Goal: Task Accomplishment & Management: Manage account settings

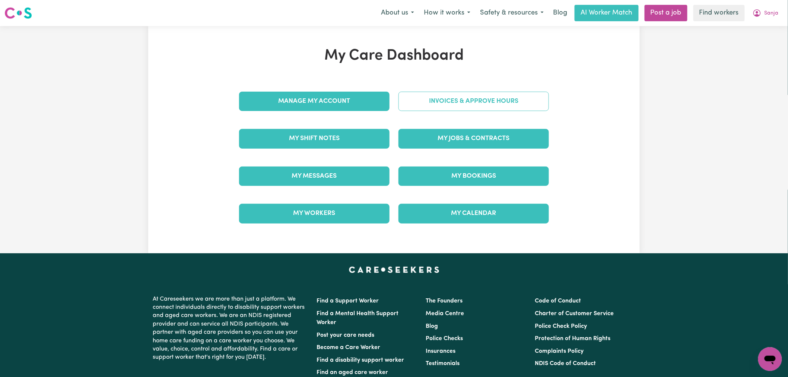
click at [428, 107] on link "Invoices & Approve Hours" at bounding box center [474, 101] width 151 height 19
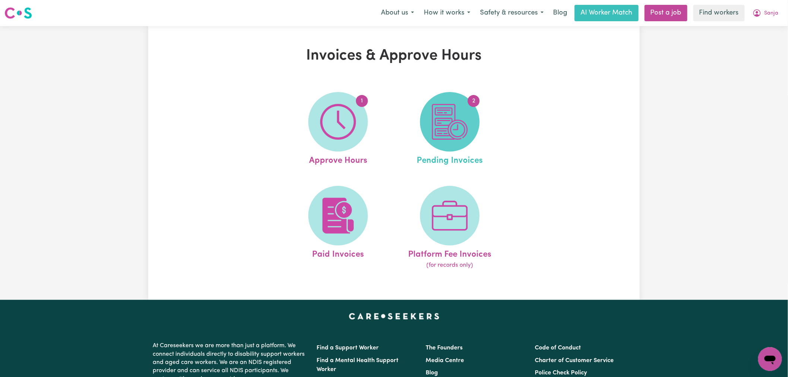
click at [463, 121] on img at bounding box center [450, 122] width 36 height 36
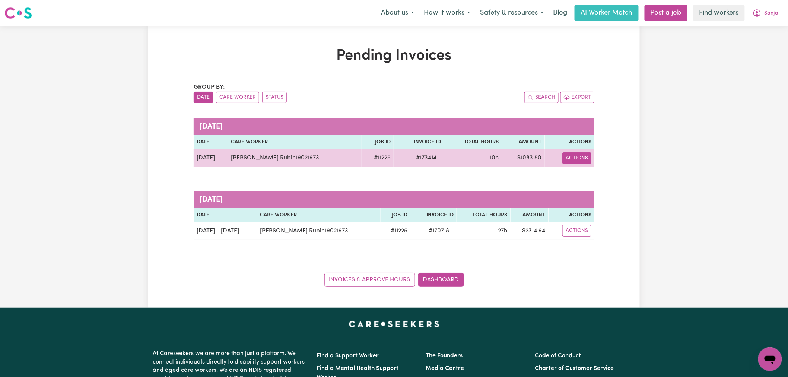
click at [580, 162] on button "Actions" at bounding box center [577, 158] width 29 height 12
click at [587, 178] on link "Download Invoice" at bounding box center [602, 175] width 68 height 15
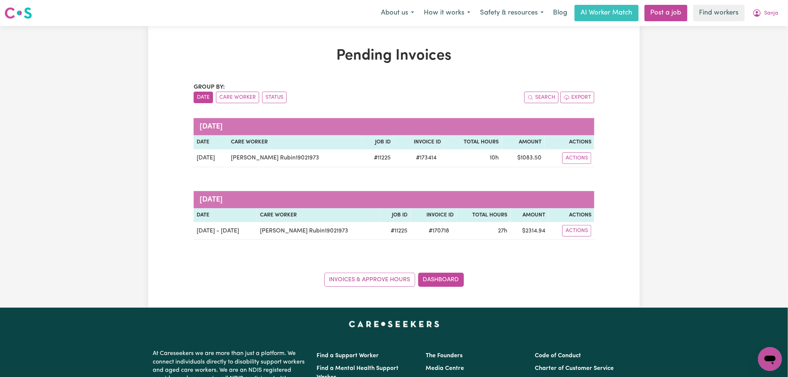
click at [650, 127] on div "Pending Invoices Group by: Date Care Worker Status Search Export [DATE] Date Ca…" at bounding box center [394, 167] width 788 height 282
click at [772, 14] on span "Sanja" at bounding box center [772, 13] width 14 height 8
click at [770, 27] on link "My Dashboard" at bounding box center [754, 29] width 59 height 14
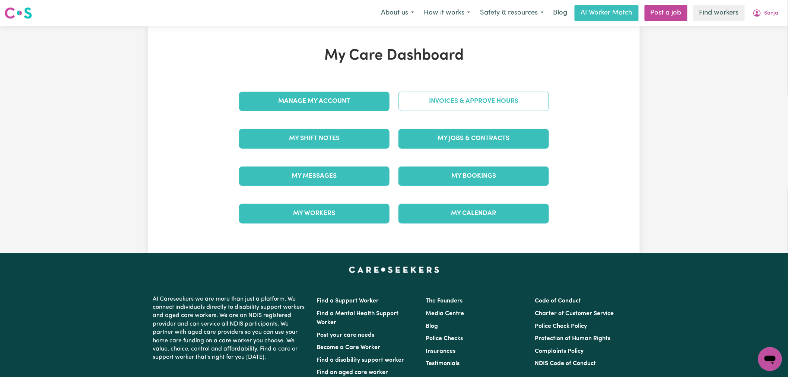
click at [517, 105] on link "Invoices & Approve Hours" at bounding box center [474, 101] width 151 height 19
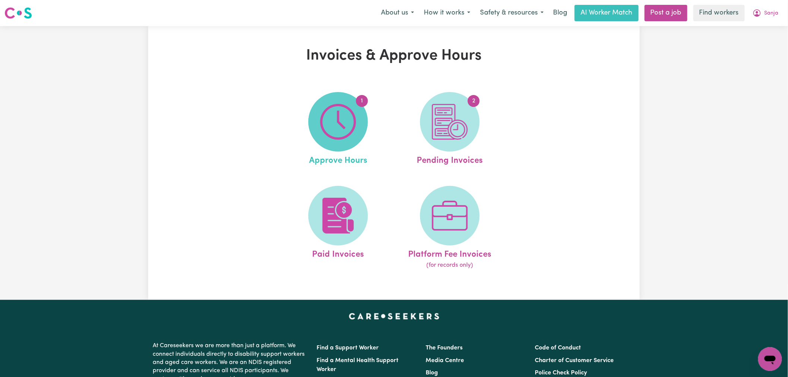
click at [335, 121] on img at bounding box center [338, 122] width 36 height 36
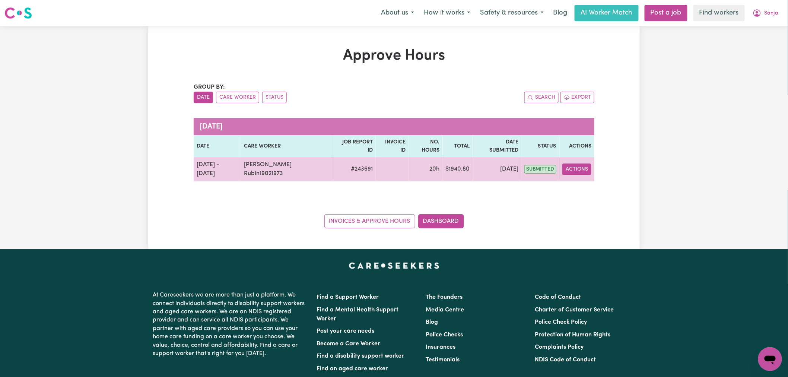
click at [574, 164] on button "Actions" at bounding box center [577, 170] width 29 height 12
click at [593, 179] on link "View Job Report" at bounding box center [597, 186] width 64 height 15
select select "pm"
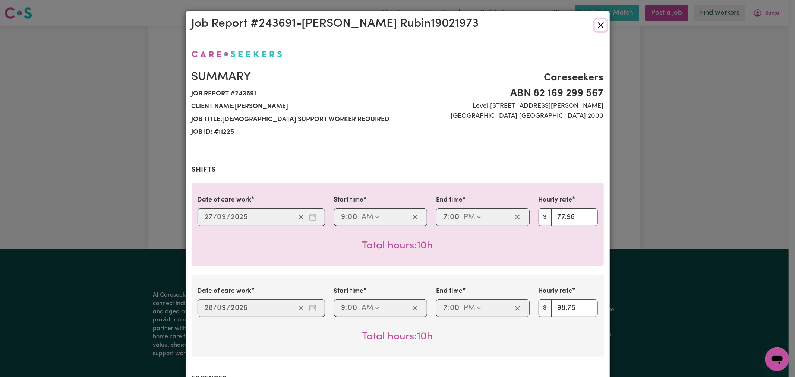
click at [595, 22] on button "Close" at bounding box center [601, 25] width 12 height 12
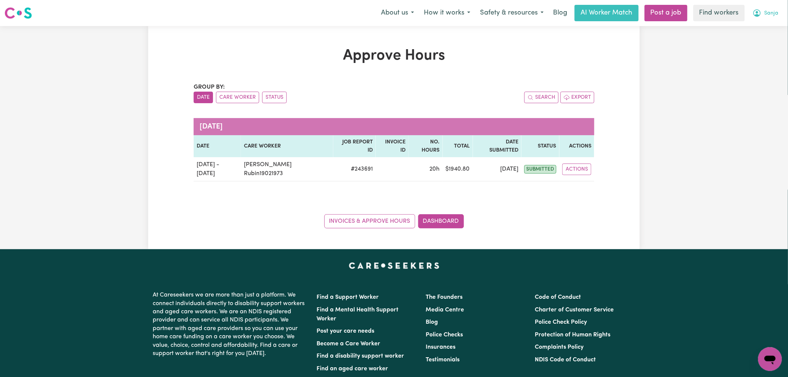
drag, startPoint x: 758, startPoint y: 12, endPoint x: 761, endPoint y: 20, distance: 8.7
click at [758, 12] on icon "My Account" at bounding box center [757, 12] width 2 height 3
click at [758, 38] on link "Logout" at bounding box center [754, 43] width 59 height 14
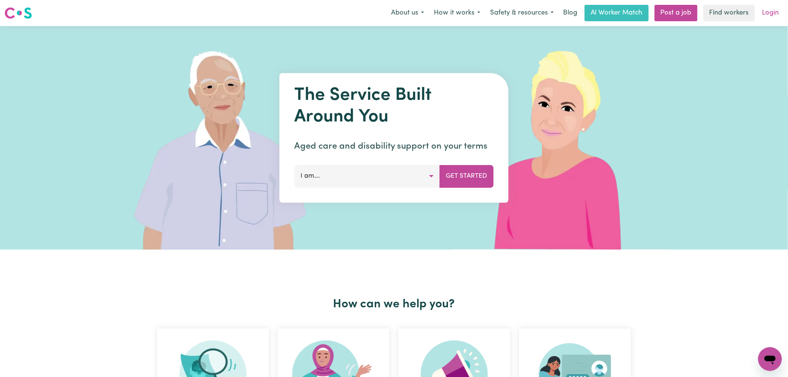
click at [772, 7] on link "Login" at bounding box center [771, 13] width 26 height 16
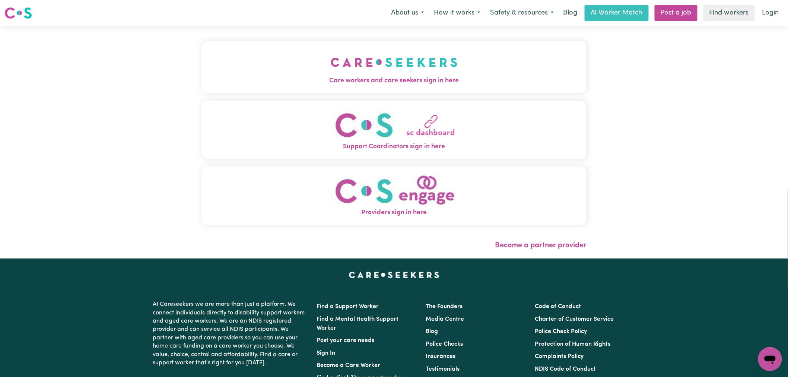
click at [331, 69] on button "Care workers and care seekers sign in here" at bounding box center [394, 67] width 385 height 52
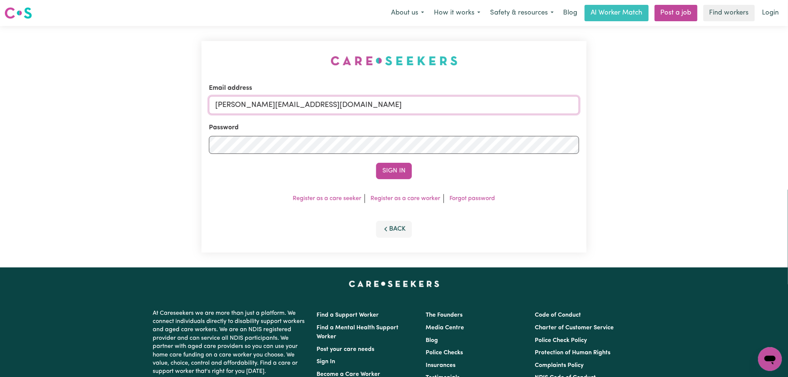
click at [338, 107] on input "[PERSON_NAME][EMAIL_ADDRESS][DOMAIN_NAME]" at bounding box center [394, 105] width 370 height 18
drag, startPoint x: 414, startPoint y: 106, endPoint x: 254, endPoint y: 110, distance: 159.9
click at [254, 110] on input "[EMAIL_ADDRESS][DOMAIN_NAME]" at bounding box center [394, 105] width 370 height 18
type input "[EMAIL_ADDRESS][DOMAIN_NAME]"
click at [376, 163] on button "Sign In" at bounding box center [394, 171] width 36 height 16
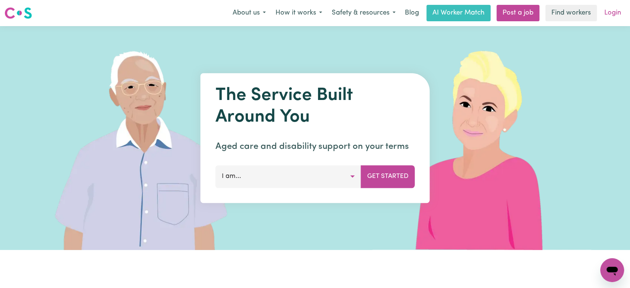
click at [612, 12] on link "Login" at bounding box center [612, 13] width 26 height 16
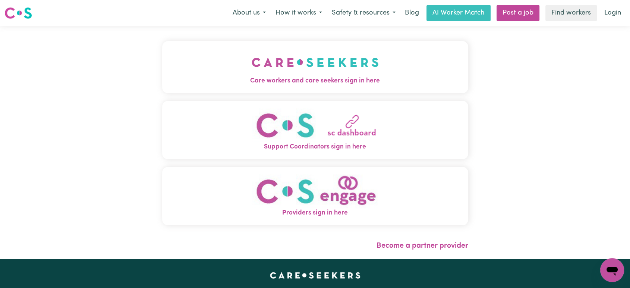
click at [251, 59] on img "Care workers and care seekers sign in here" at bounding box center [314, 62] width 127 height 28
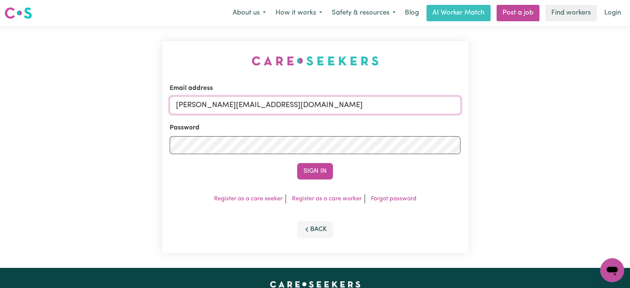
click at [316, 107] on input "[PERSON_NAME][EMAIL_ADDRESS][DOMAIN_NAME]" at bounding box center [315, 105] width 291 height 18
drag, startPoint x: 371, startPoint y: 108, endPoint x: 215, endPoint y: 108, distance: 156.8
click at [215, 108] on input "superuser~participant_tbc_9730@careseekers.com.au" at bounding box center [315, 105] width 291 height 18
type input "superuser~participant_tbc_9730@careseekers.com.au"
click at [318, 170] on button "Sign In" at bounding box center [315, 171] width 36 height 16
